Goal: Information Seeking & Learning: Learn about a topic

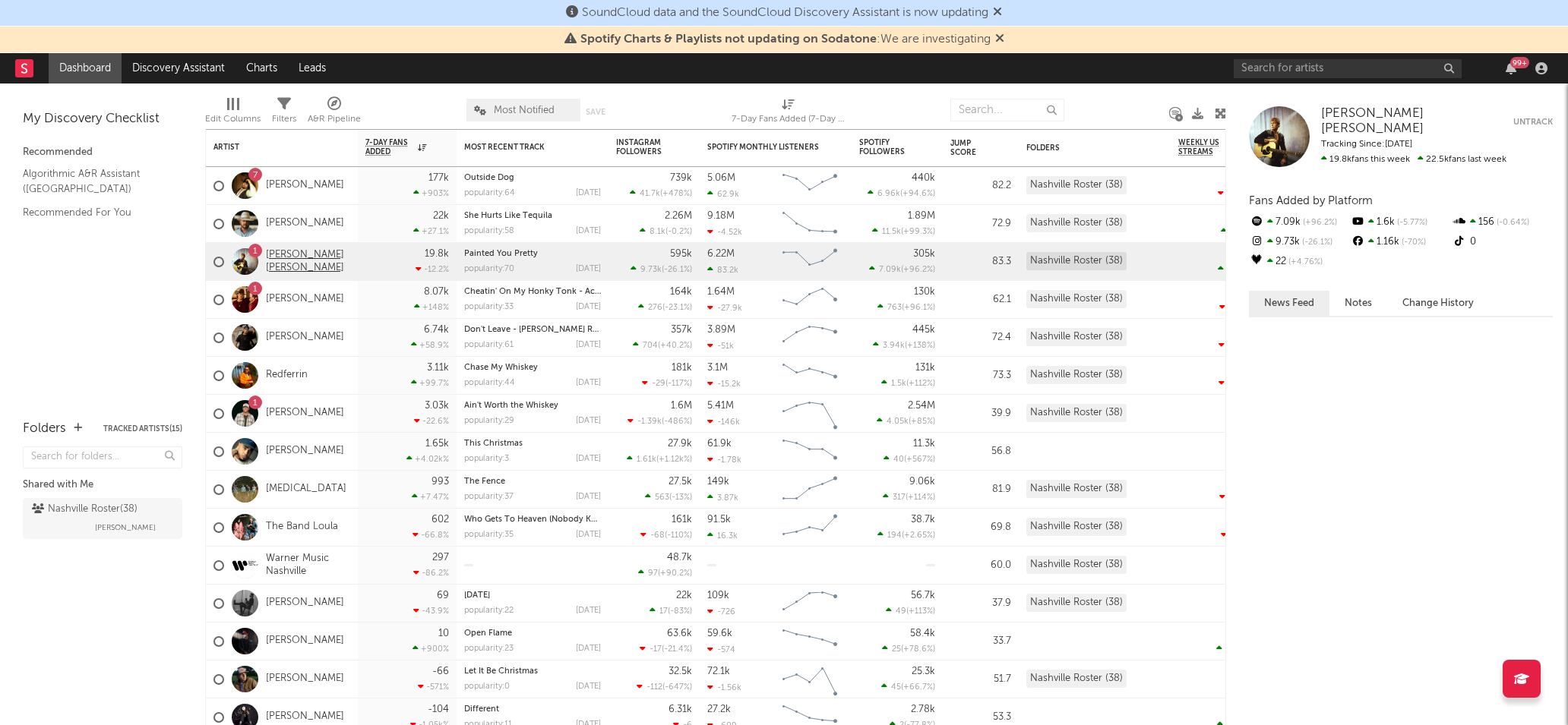
click at [291, 262] on link "[PERSON_NAME] [PERSON_NAME]" at bounding box center [307, 262] width 85 height 26
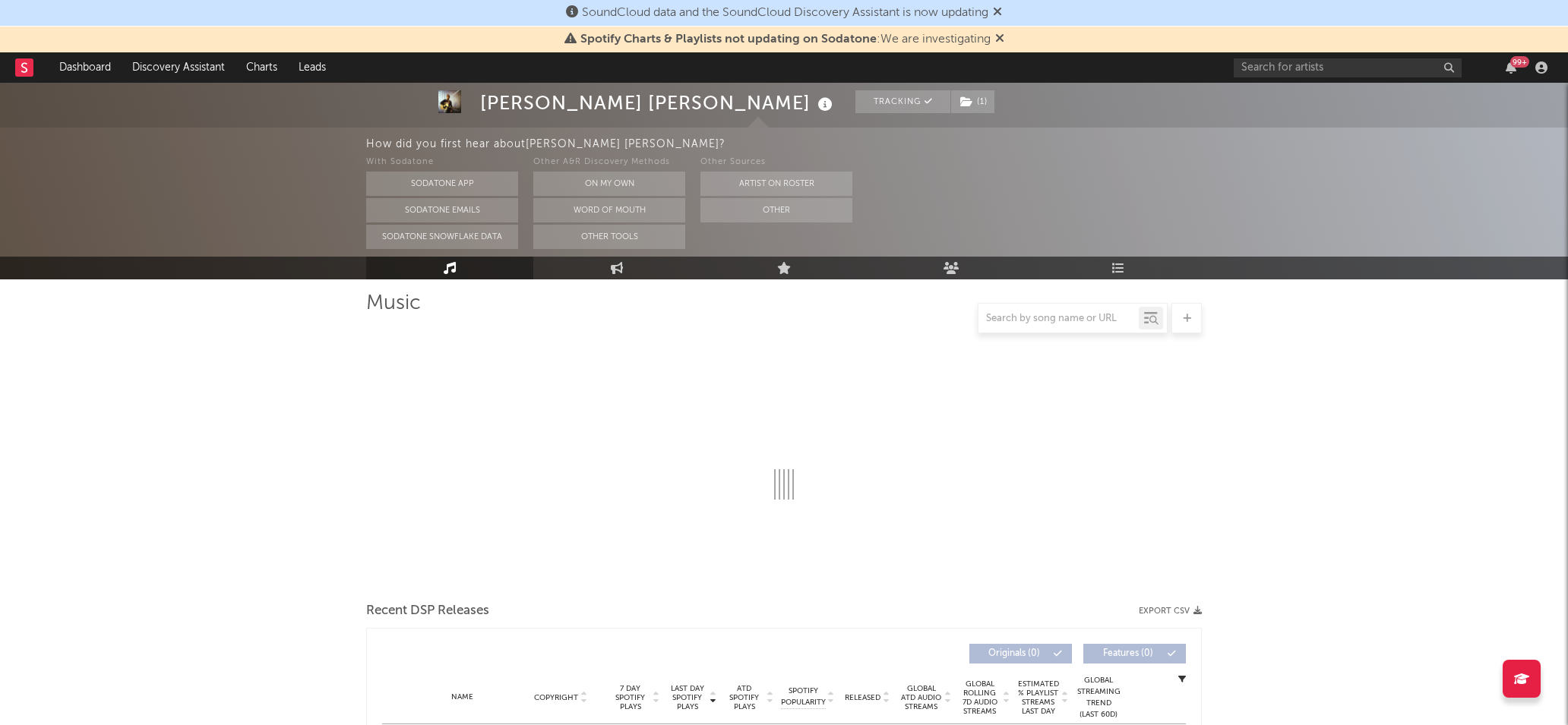
scroll to position [105, 0]
select select "6m"
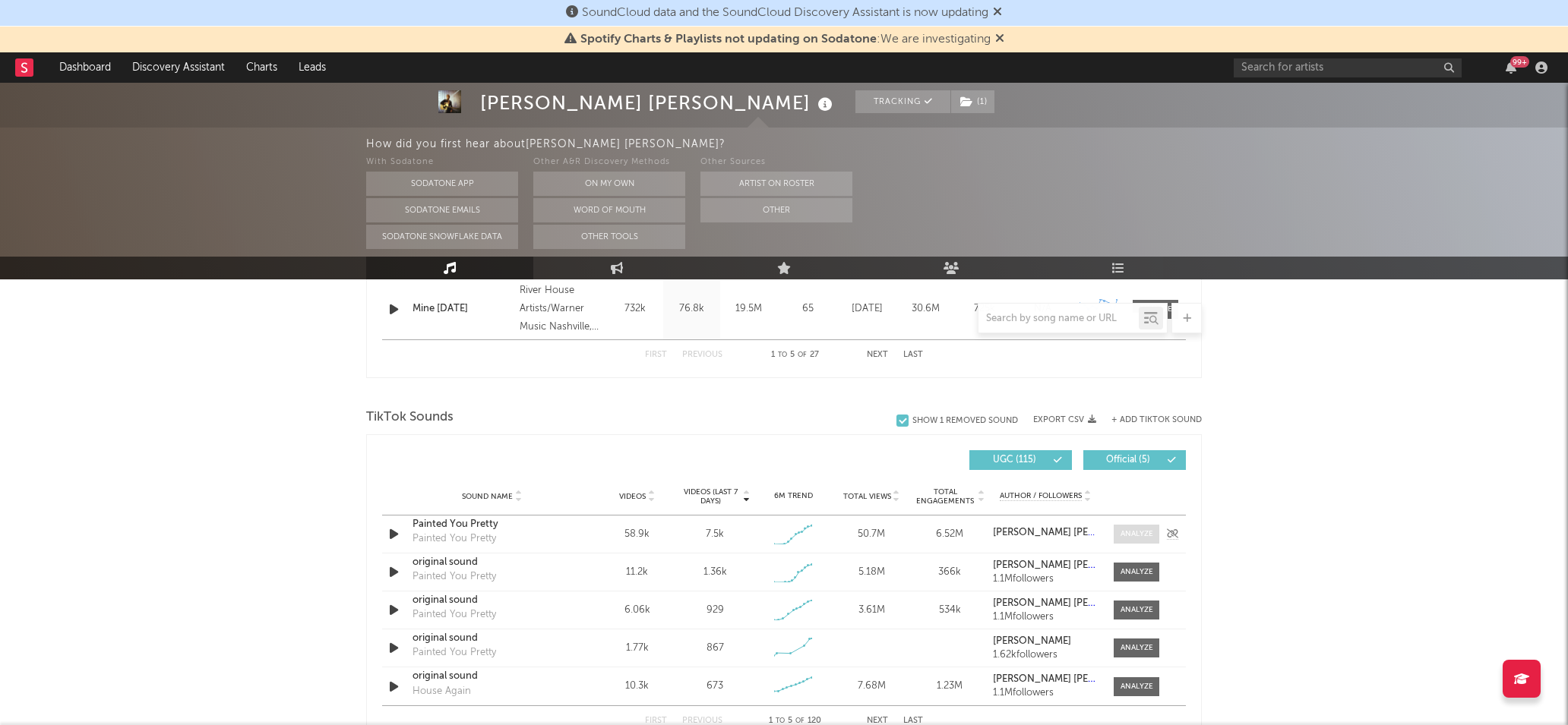
scroll to position [915, 0]
